Goal: Information Seeking & Learning: Learn about a topic

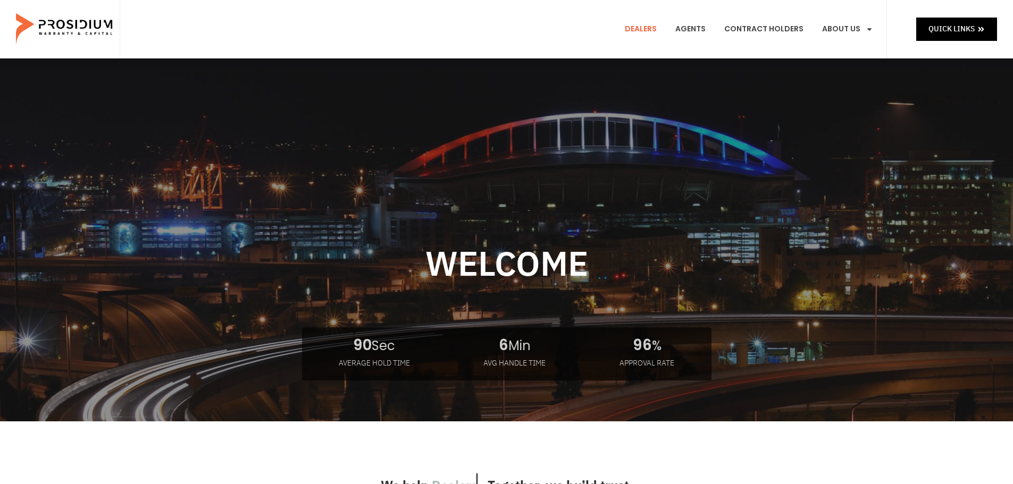
click at [640, 24] on link "Dealers" at bounding box center [641, 29] width 48 height 39
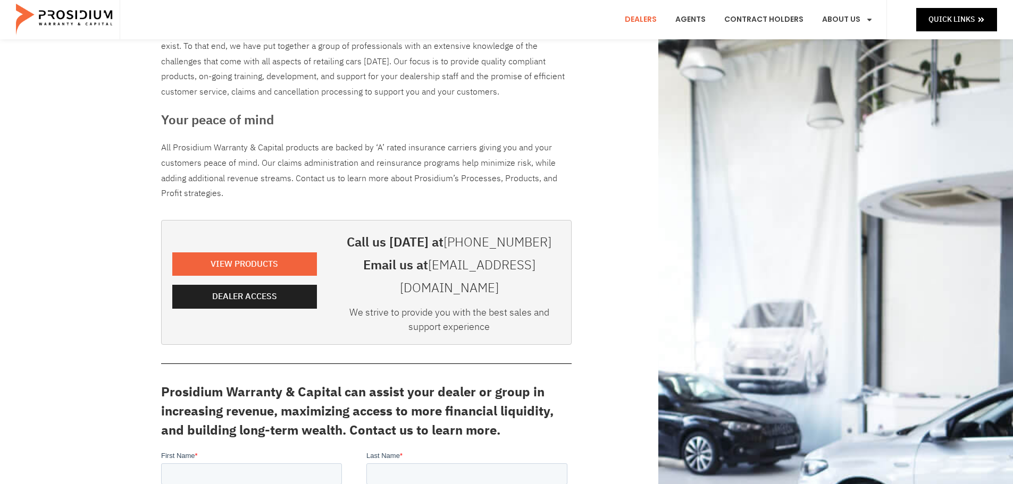
scroll to position [106, 0]
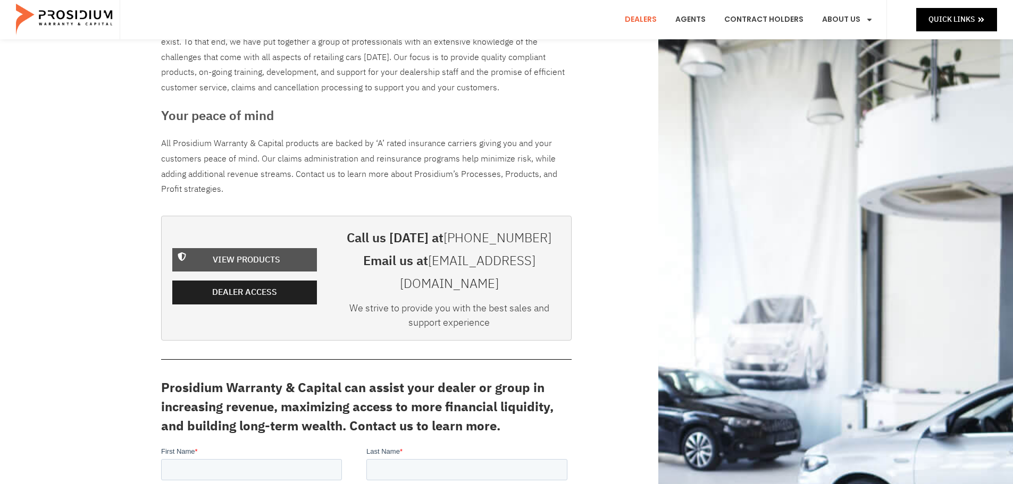
click at [258, 253] on span "View Products" at bounding box center [247, 260] width 68 height 15
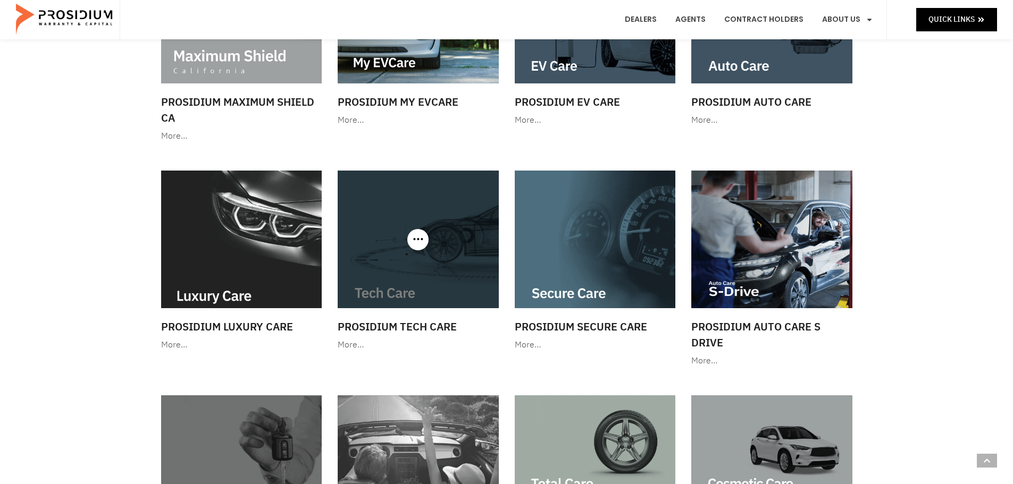
scroll to position [213, 0]
click at [423, 262] on img at bounding box center [418, 239] width 161 height 138
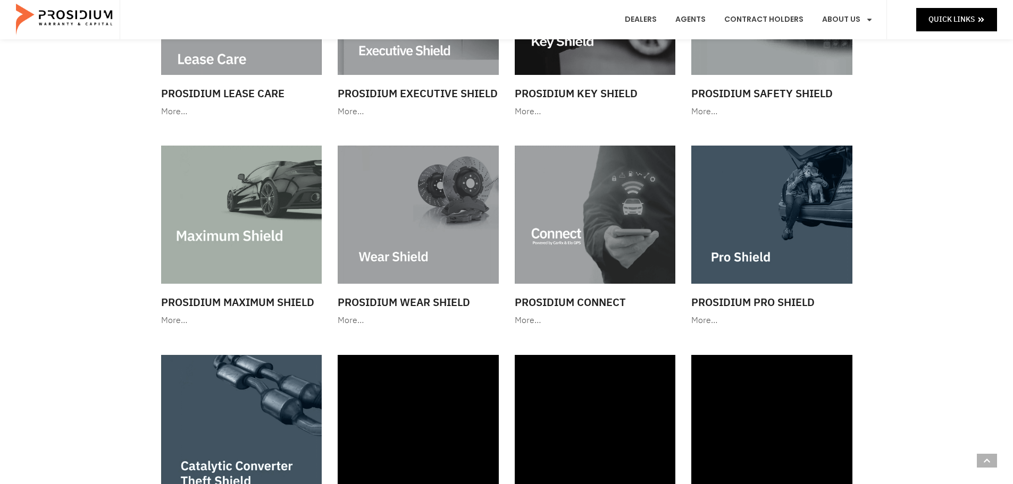
scroll to position [904, 0]
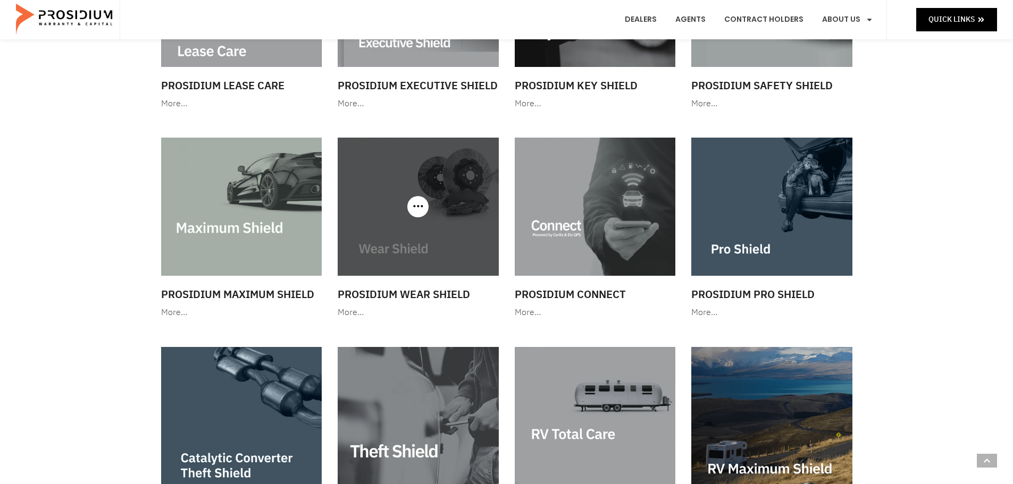
click at [452, 229] on img at bounding box center [418, 207] width 161 height 138
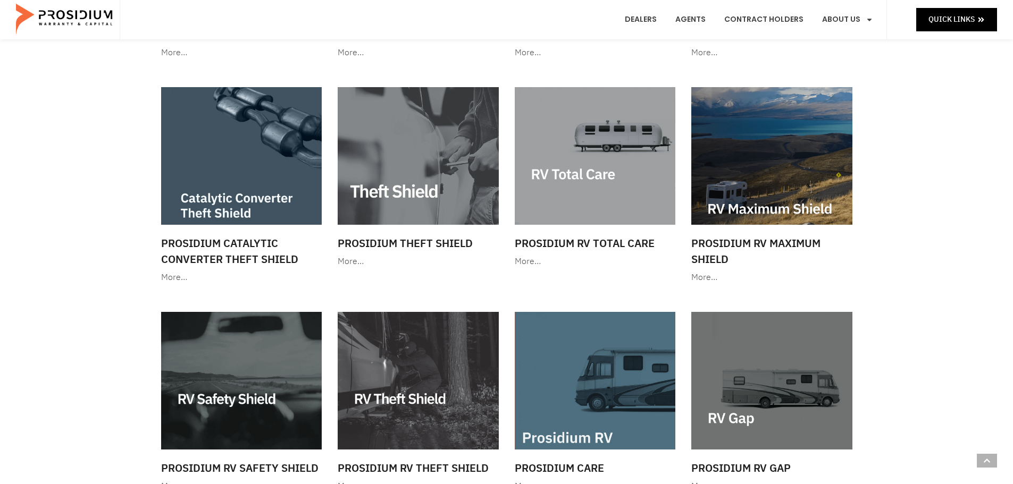
scroll to position [1170, 0]
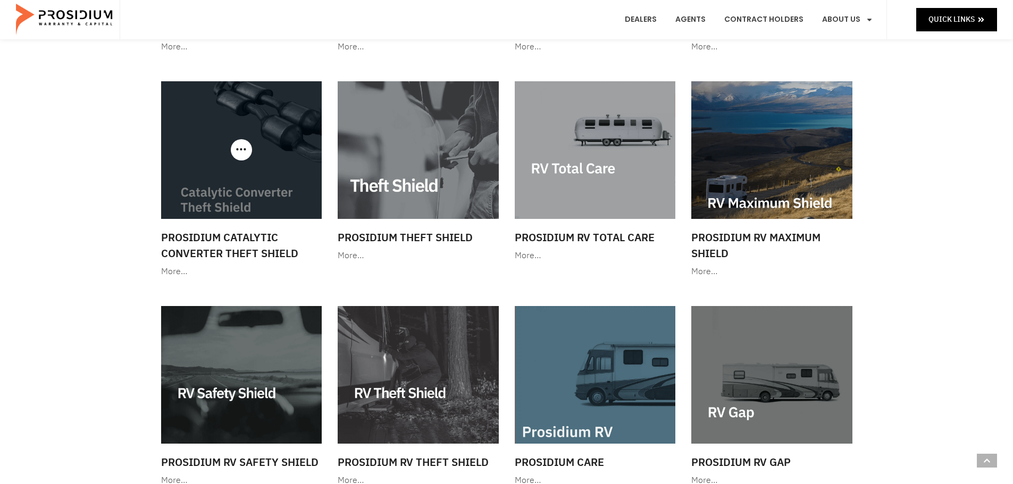
click at [255, 192] on img at bounding box center [241, 150] width 161 height 138
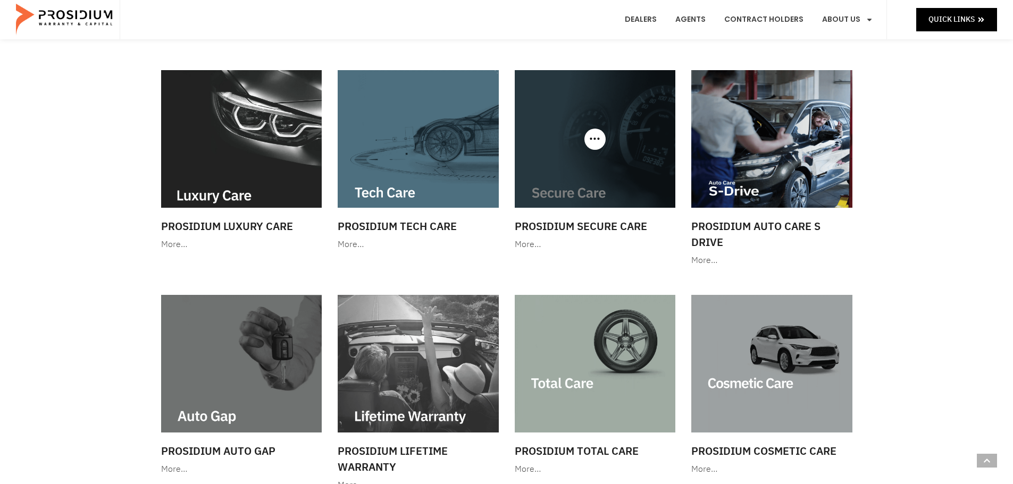
scroll to position [319, 0]
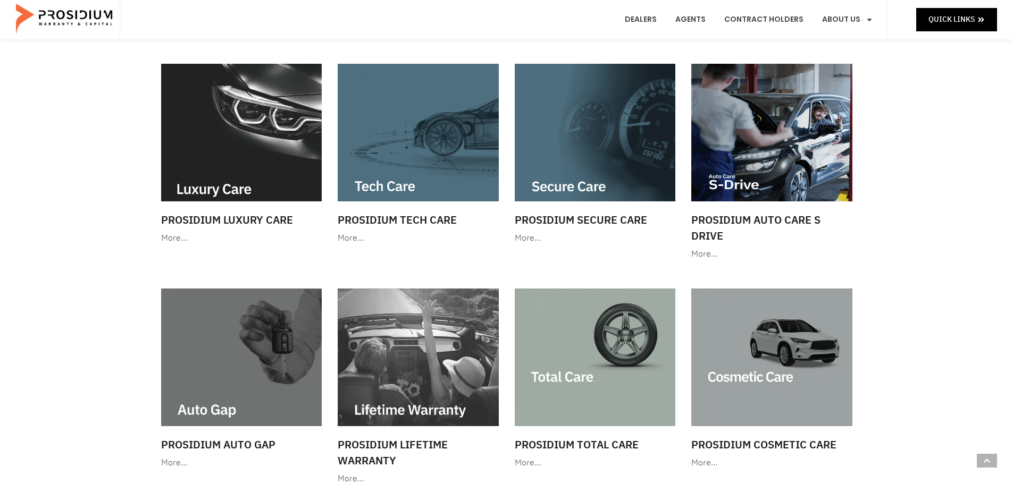
click at [403, 111] on img at bounding box center [418, 133] width 161 height 138
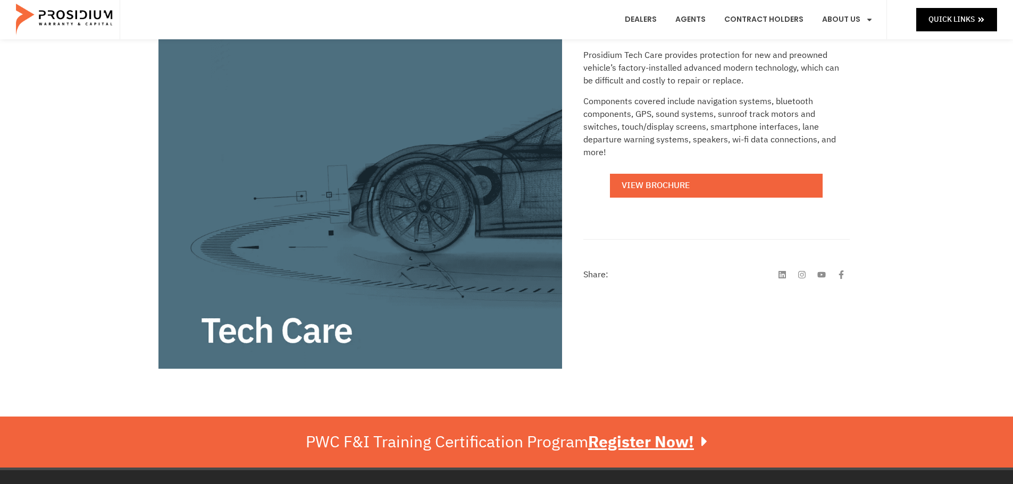
scroll to position [213, 0]
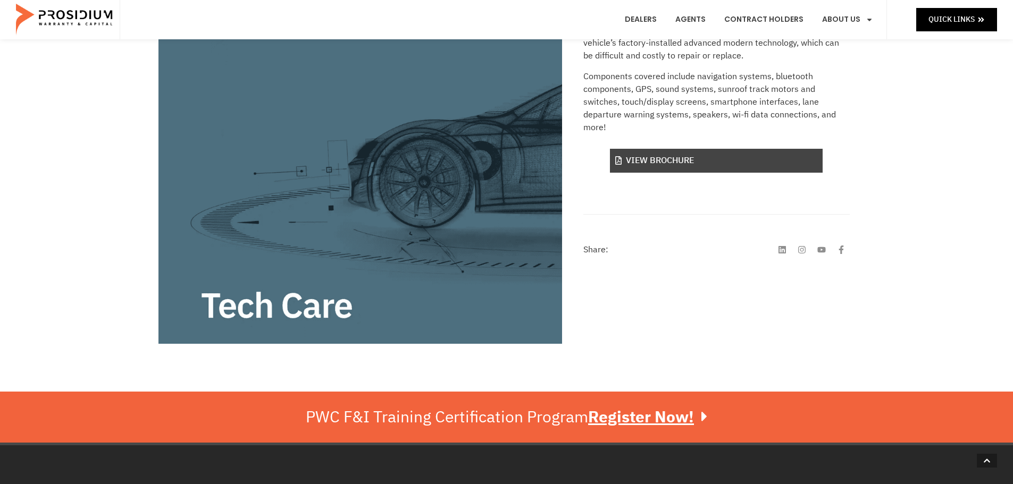
click at [667, 161] on link "View Brochure" at bounding box center [716, 161] width 213 height 24
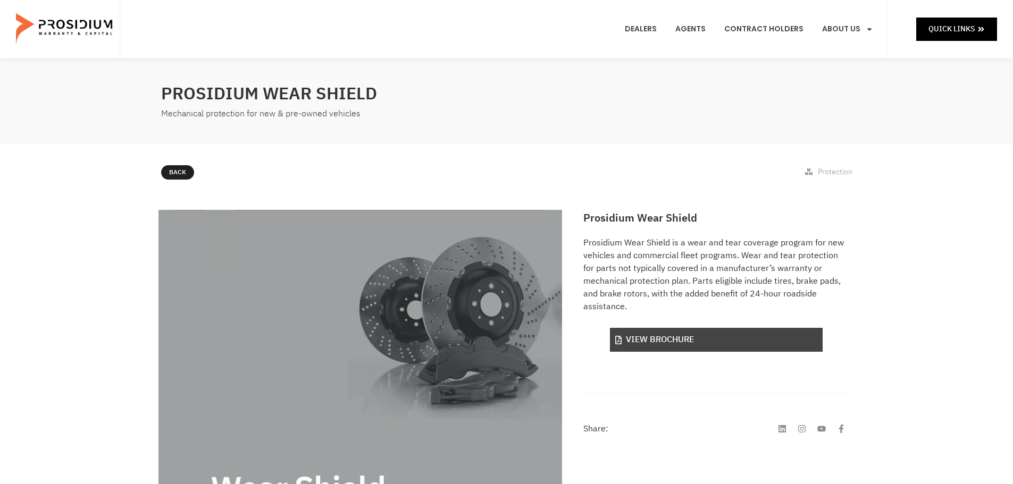
click at [645, 343] on link "View Brochure" at bounding box center [716, 340] width 213 height 24
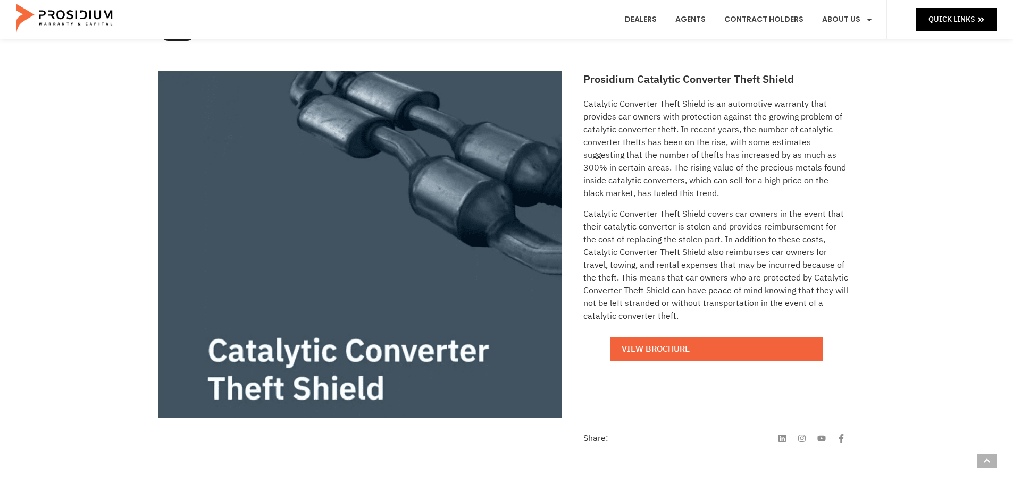
scroll to position [160, 0]
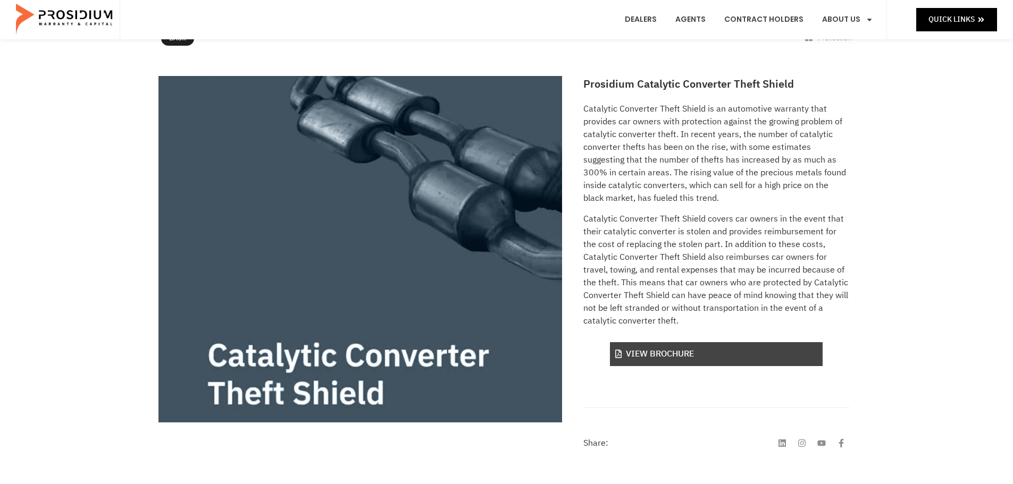
click at [652, 351] on link "View Brochure" at bounding box center [716, 354] width 213 height 24
click at [641, 358] on link "View Brochure" at bounding box center [716, 354] width 213 height 24
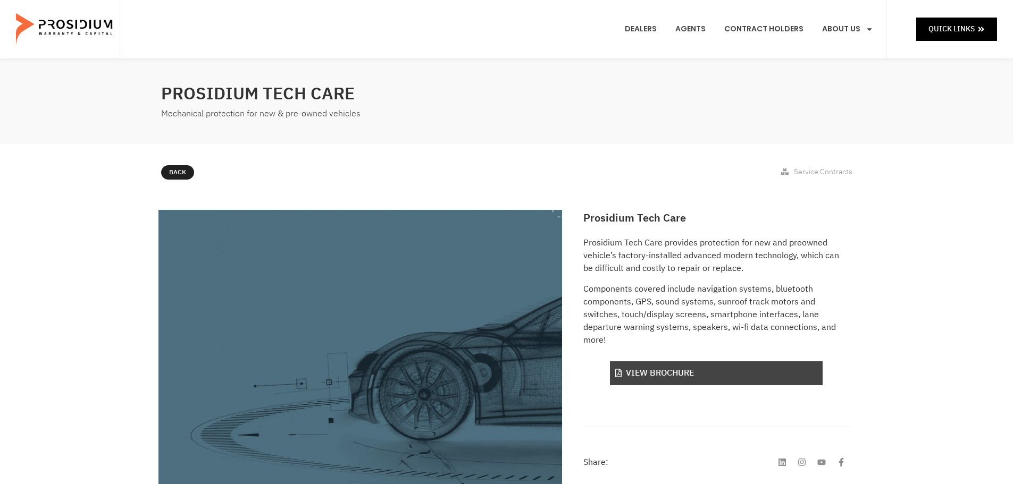
click at [683, 369] on link "View Brochure" at bounding box center [716, 374] width 213 height 24
